Goal: Navigation & Orientation: Find specific page/section

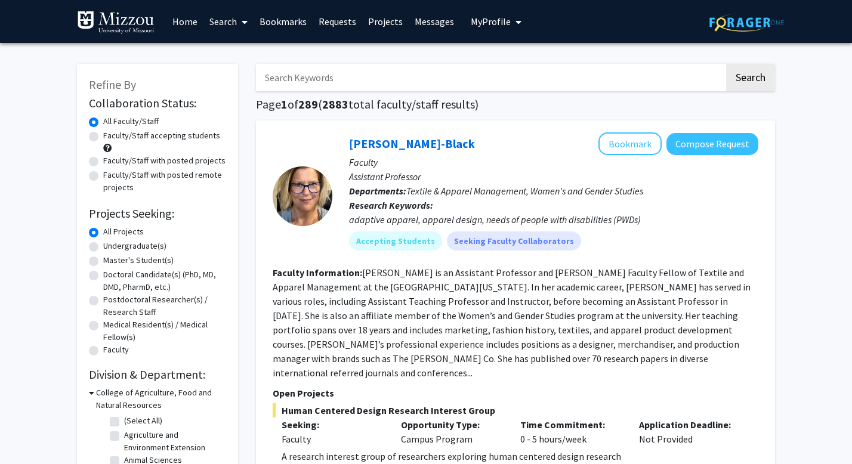
click at [332, 26] on link "Requests" at bounding box center [338, 22] width 50 height 42
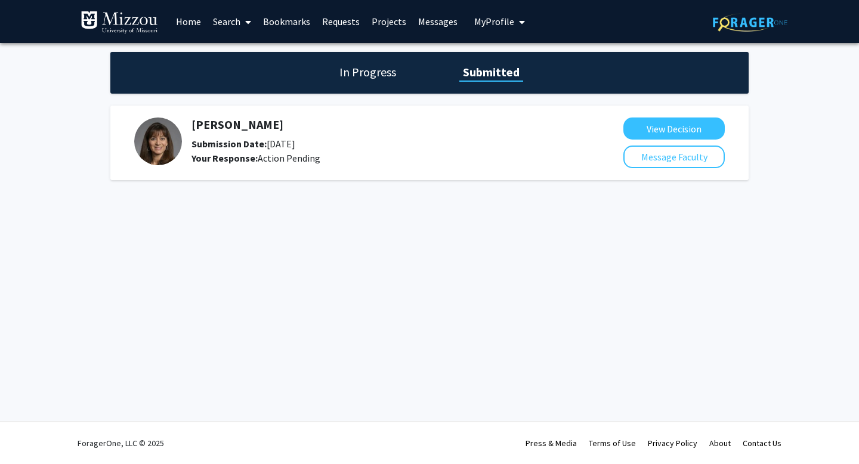
click at [162, 144] on img at bounding box center [158, 142] width 48 height 48
click at [212, 131] on h5 "[PERSON_NAME]" at bounding box center [375, 125] width 369 height 14
click at [427, 29] on link "Messages" at bounding box center [437, 22] width 51 height 42
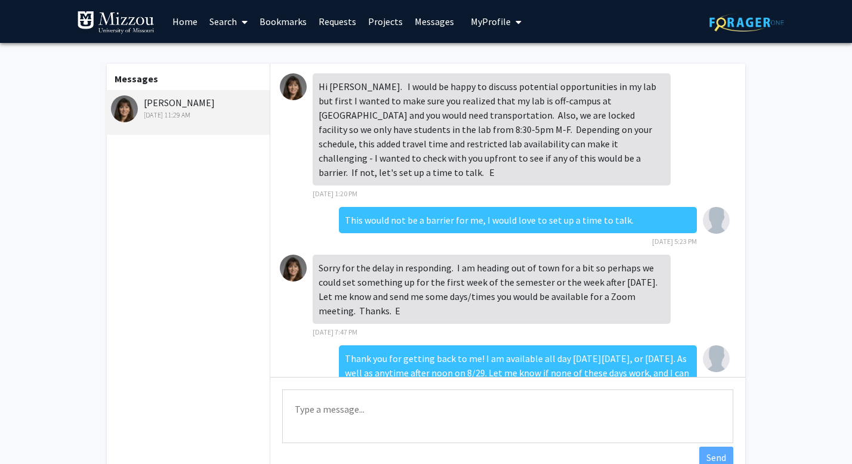
scroll to position [102, 0]
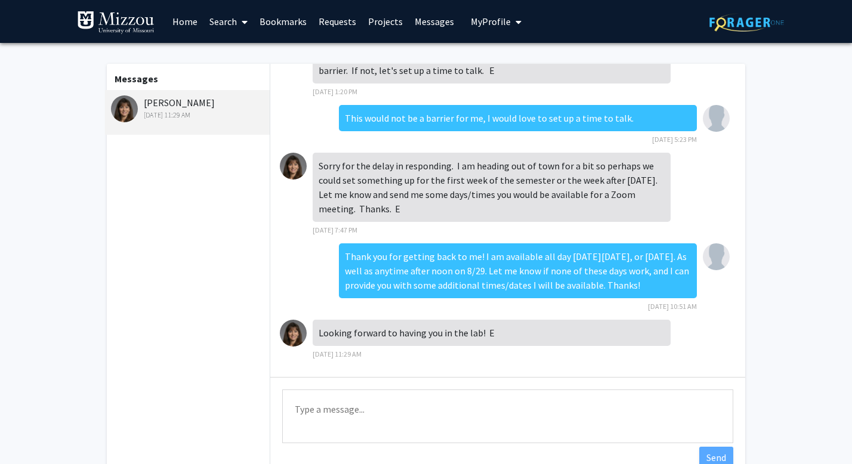
click at [338, 26] on link "Requests" at bounding box center [338, 22] width 50 height 42
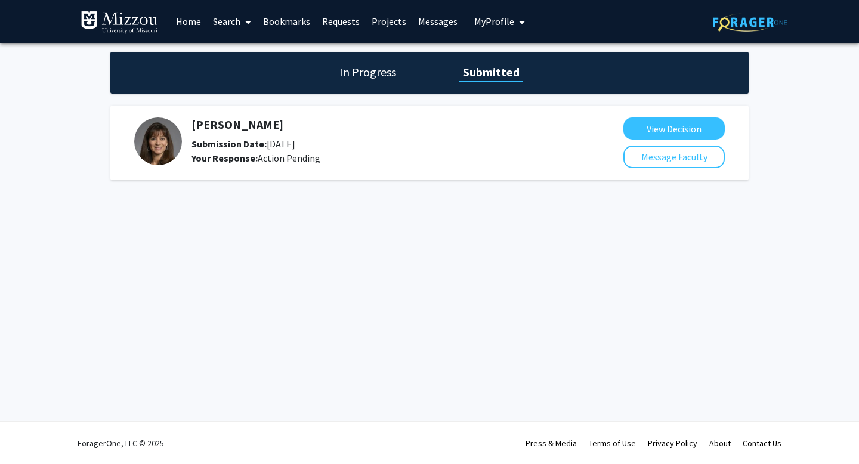
click at [162, 132] on img at bounding box center [158, 142] width 48 height 48
click at [650, 123] on button "View Decision" at bounding box center [673, 129] width 101 height 22
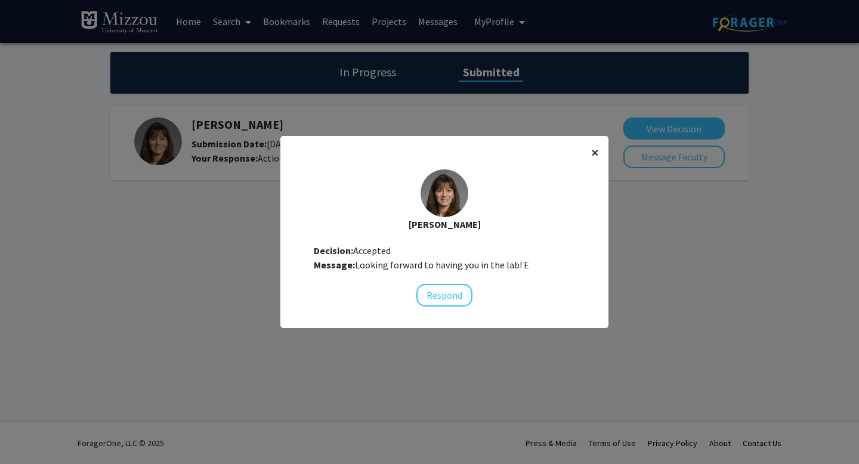
click at [594, 146] on span "×" at bounding box center [595, 152] width 8 height 18
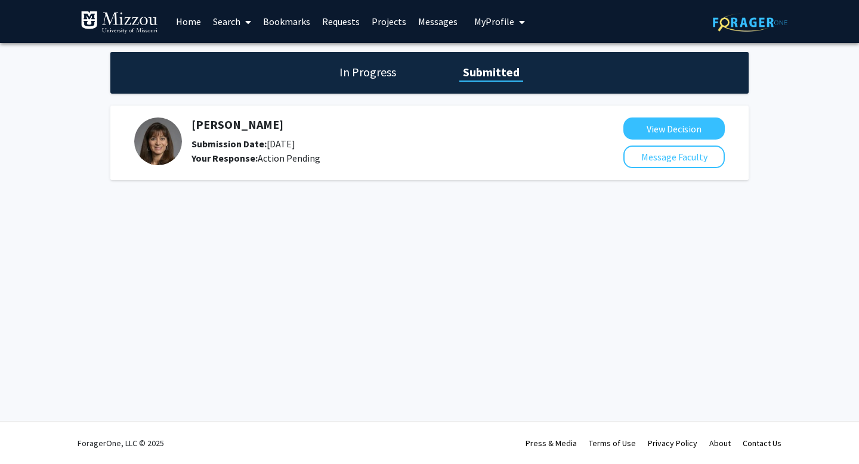
click at [228, 125] on h5 "[PERSON_NAME]" at bounding box center [375, 125] width 369 height 14
click at [245, 163] on b "Your Response:" at bounding box center [224, 158] width 66 height 12
click at [430, 32] on link "Messages" at bounding box center [437, 22] width 51 height 42
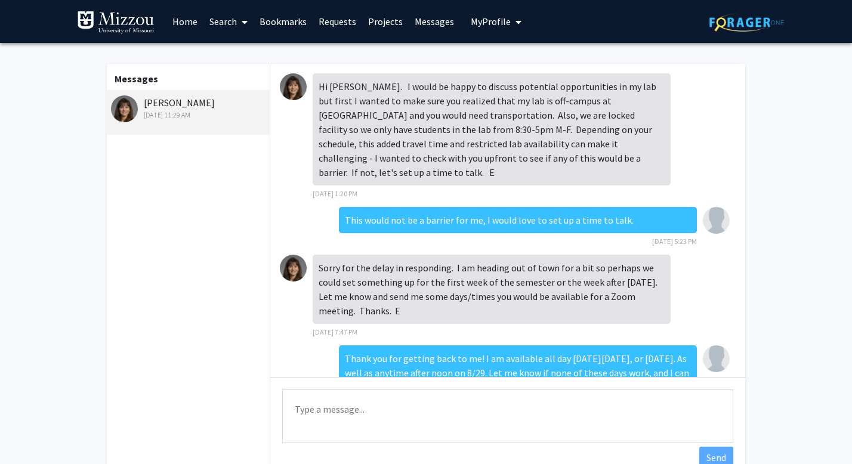
click at [474, 41] on button "My Profile" at bounding box center [496, 21] width 58 height 43
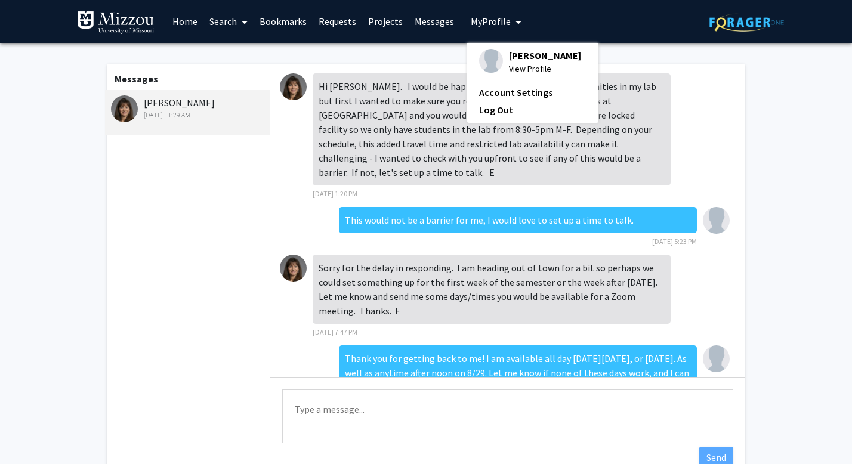
click at [481, 59] on img at bounding box center [491, 61] width 24 height 24
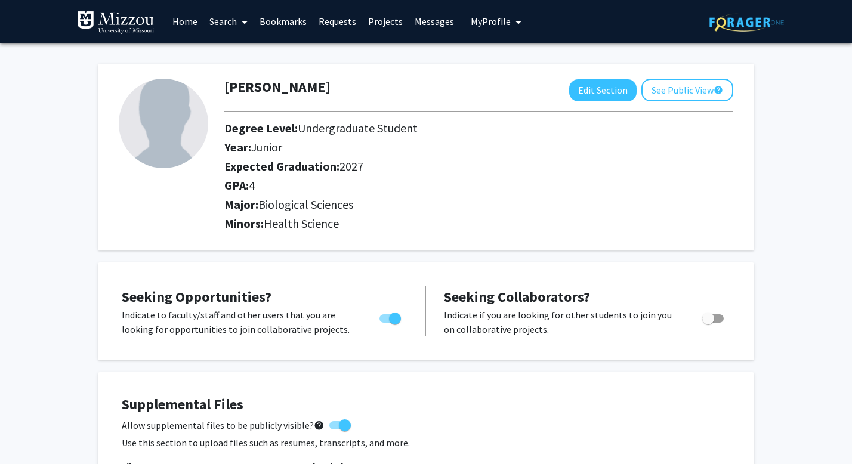
click at [320, 27] on link "Requests" at bounding box center [338, 22] width 50 height 42
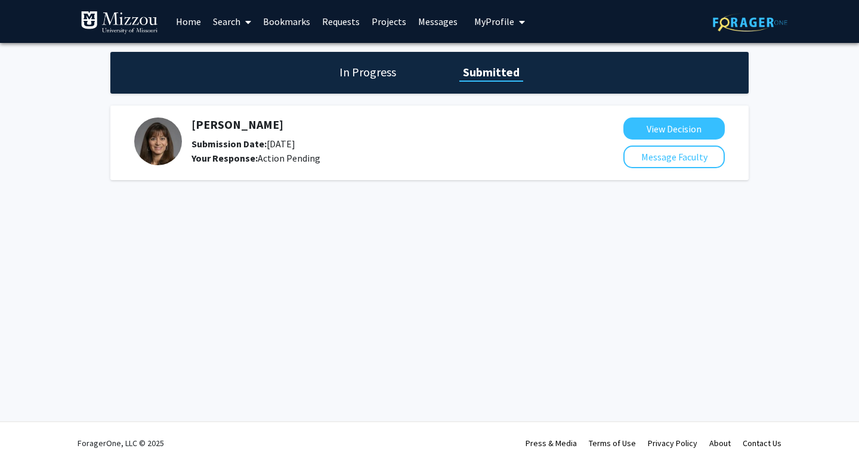
click at [373, 24] on link "Projects" at bounding box center [389, 22] width 47 height 42
